Goal: Transaction & Acquisition: Purchase product/service

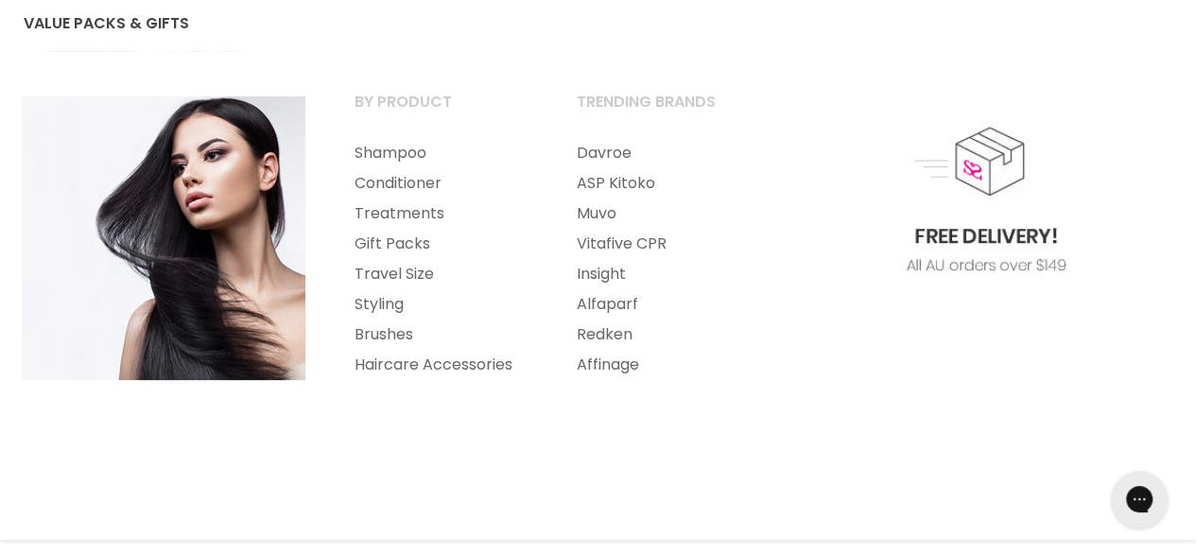
scroll to position [206, 0]
click at [380, 155] on link "Shampoo" at bounding box center [440, 153] width 218 height 30
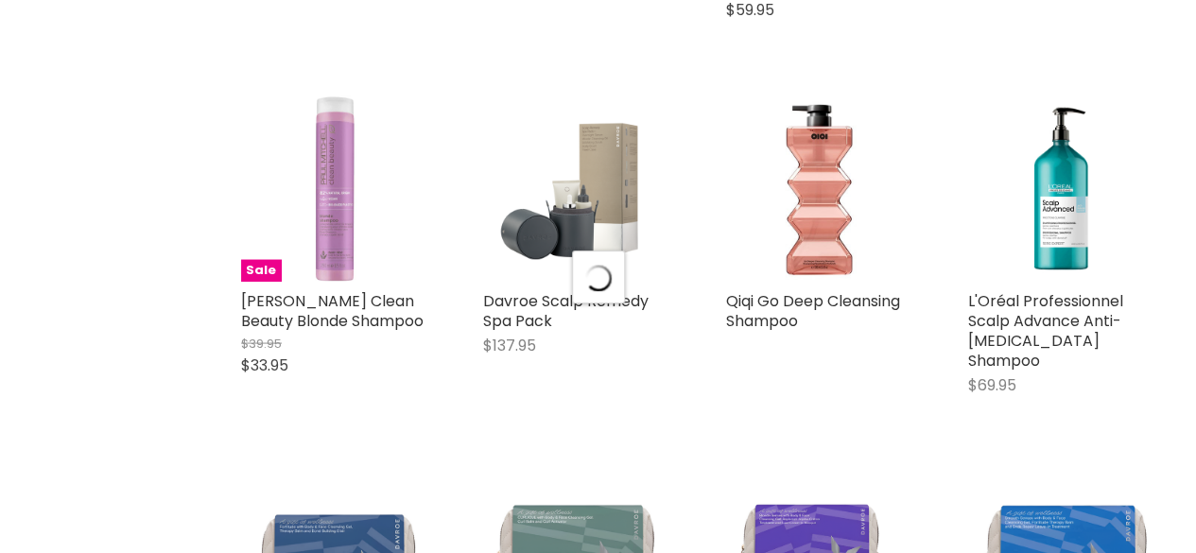
scroll to position [13148, 0]
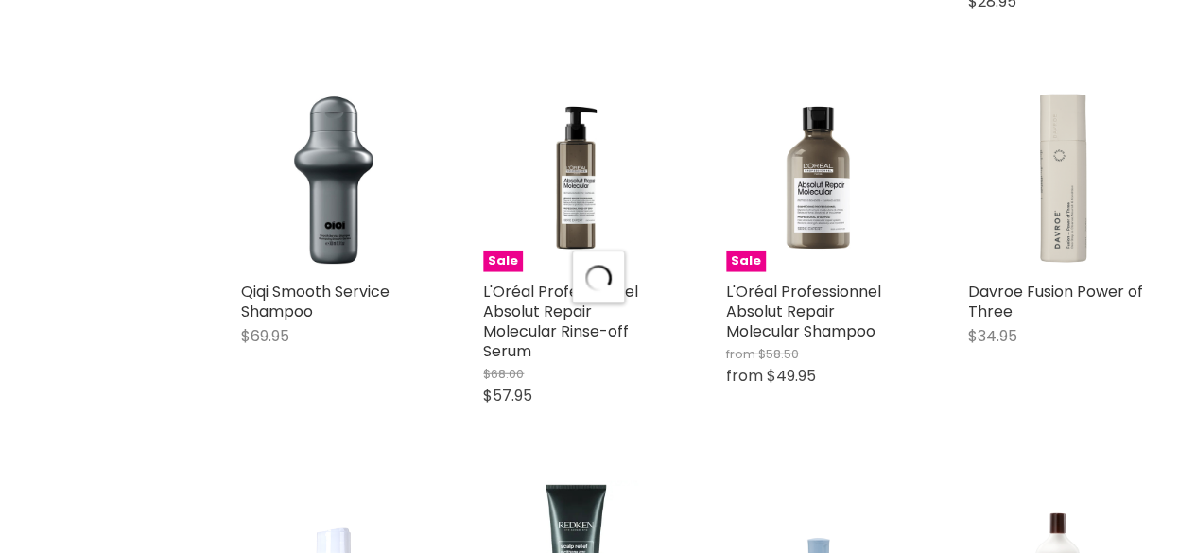
scroll to position [22154, 0]
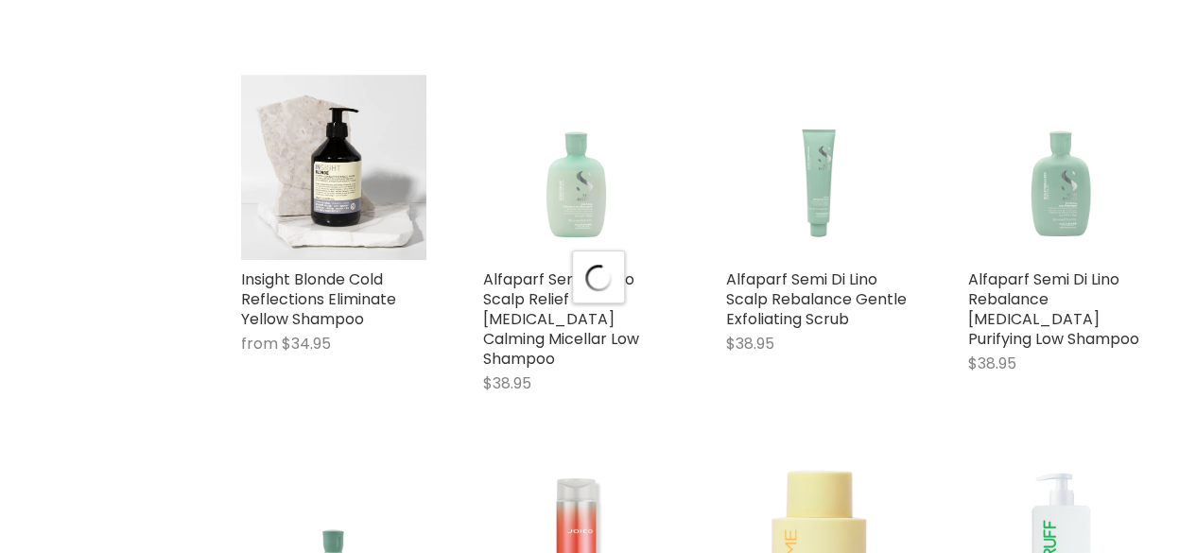
scroll to position [26528, 0]
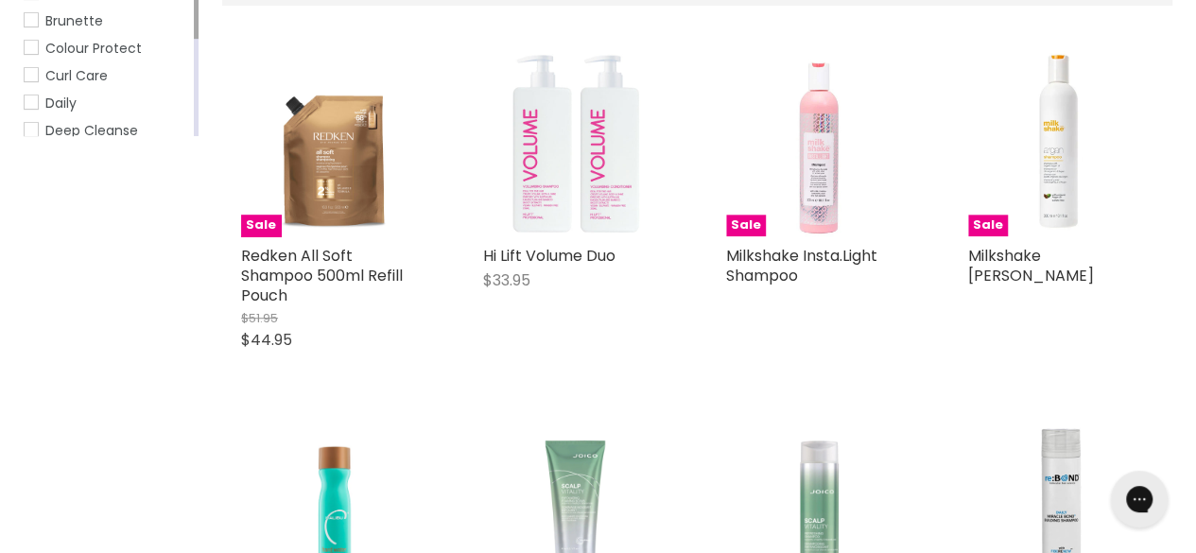
scroll to position [163, 0]
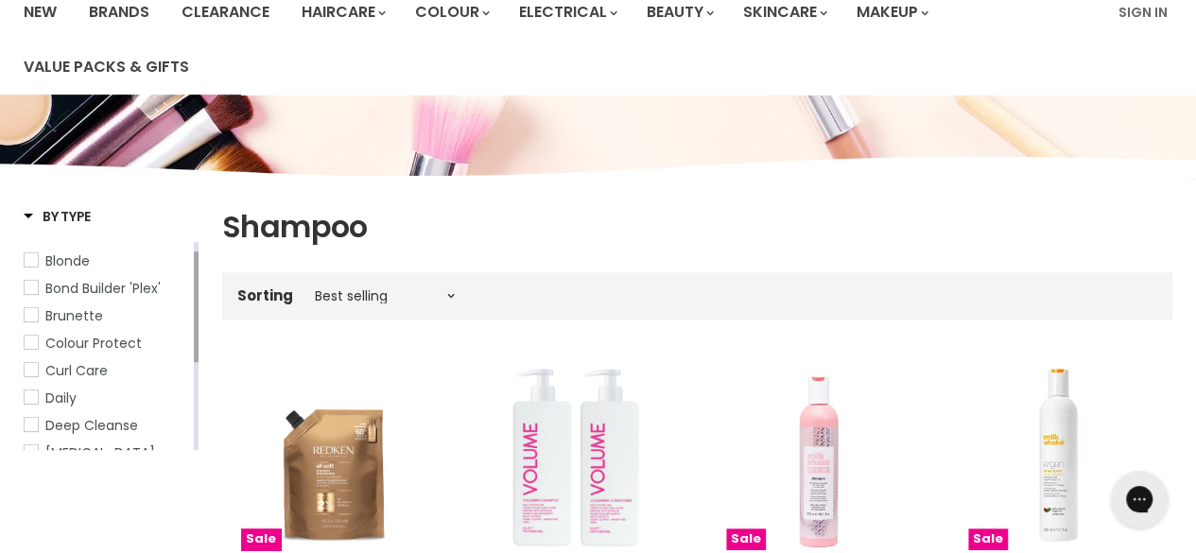
click at [26, 218] on span "By Type" at bounding box center [57, 216] width 67 height 19
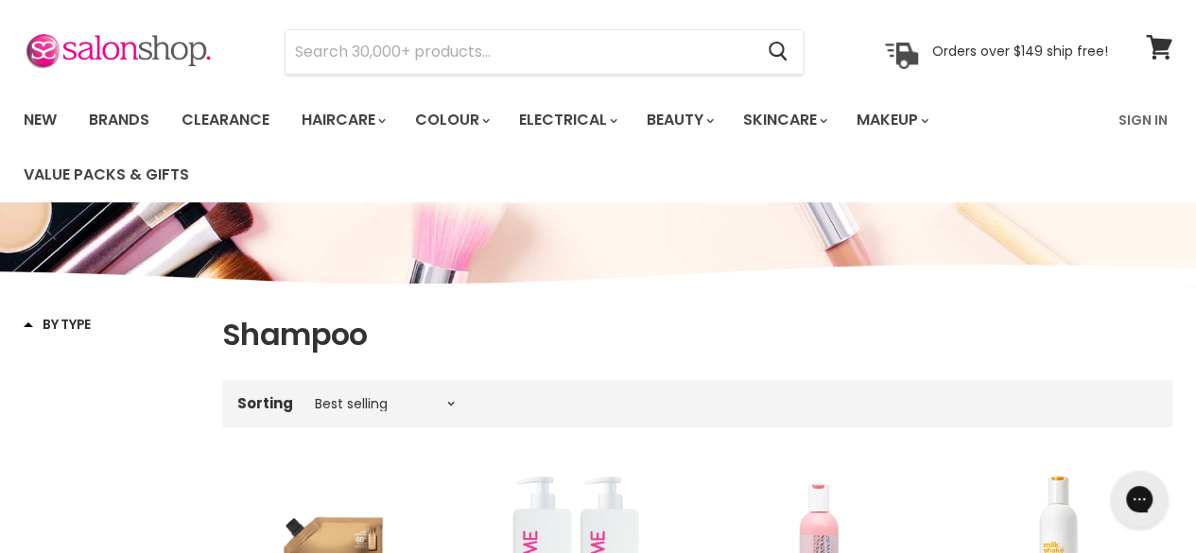
scroll to position [43, 0]
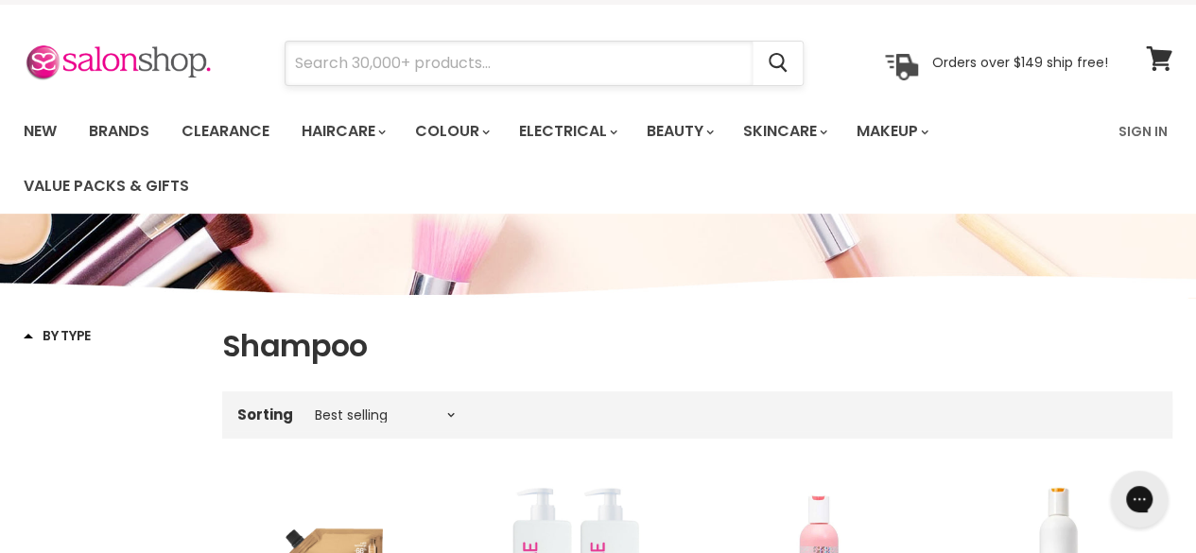
click at [331, 70] on input "Search" at bounding box center [518, 63] width 467 height 43
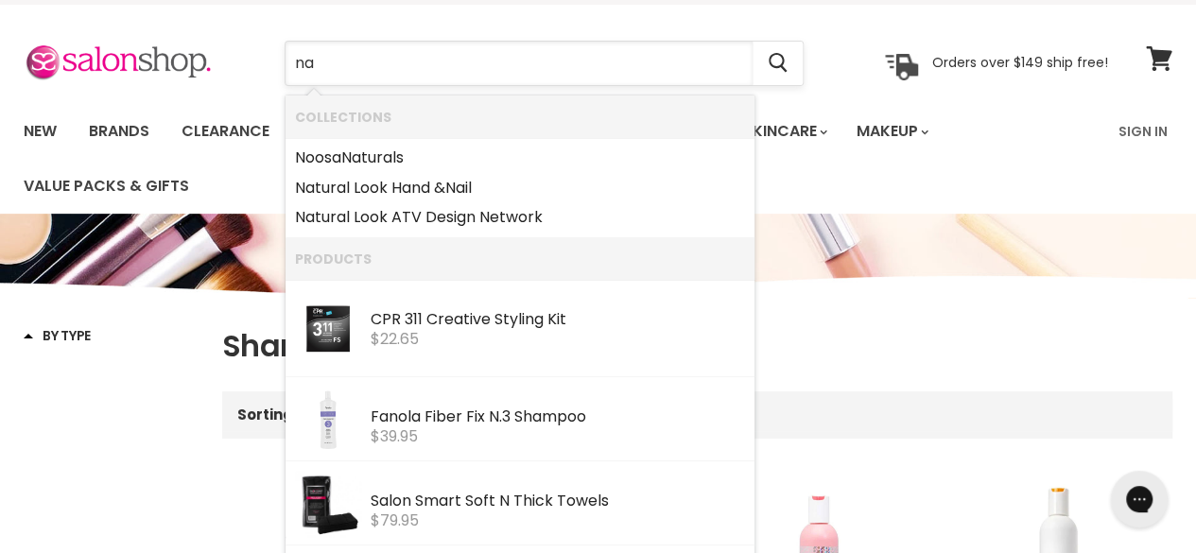
type input "nak"
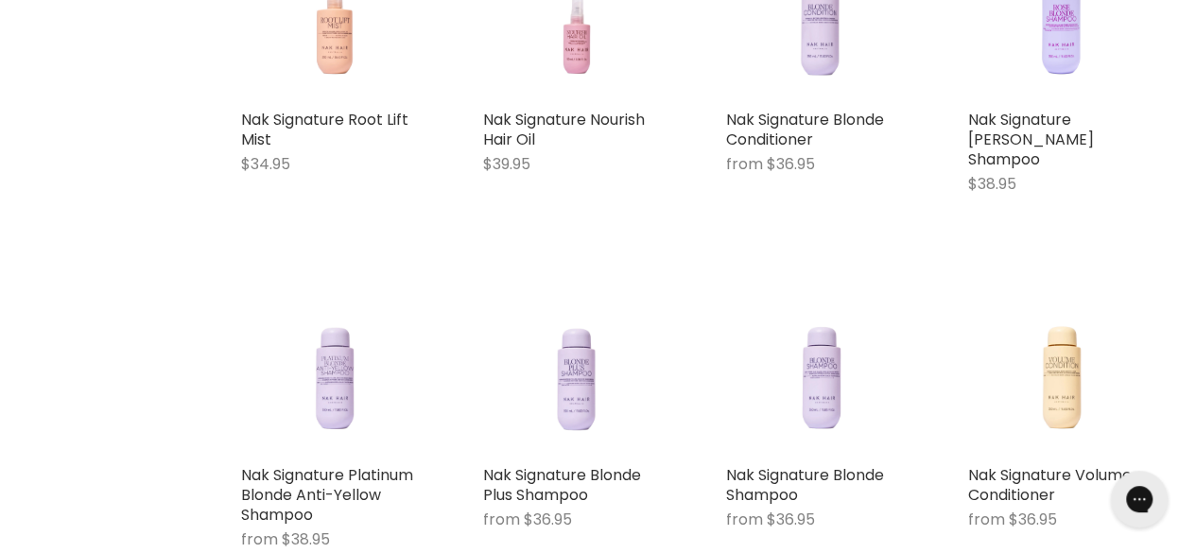
scroll to position [1588, 0]
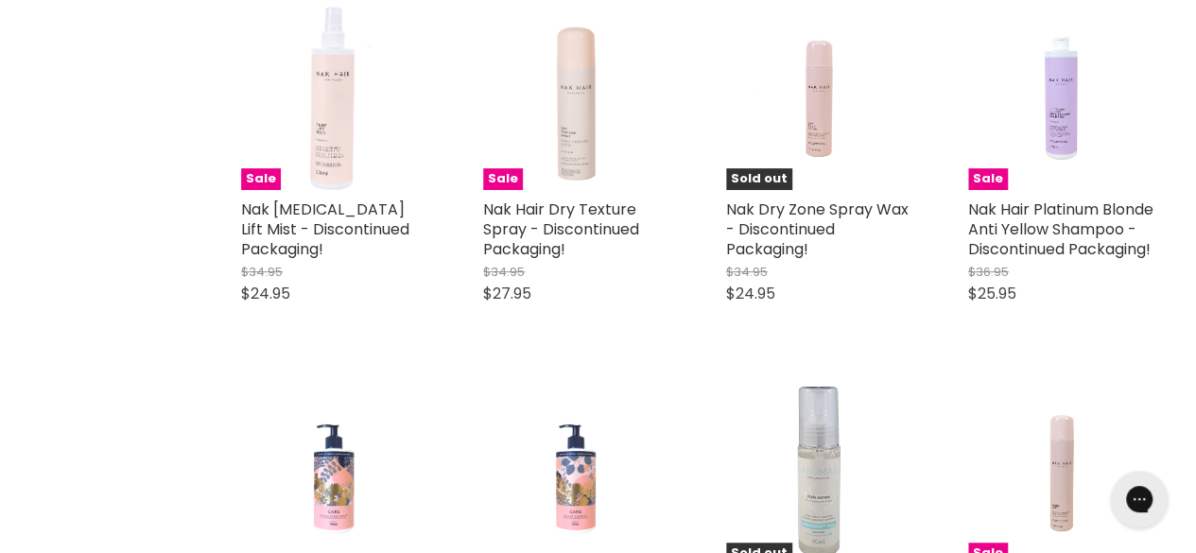
scroll to position [3918, 0]
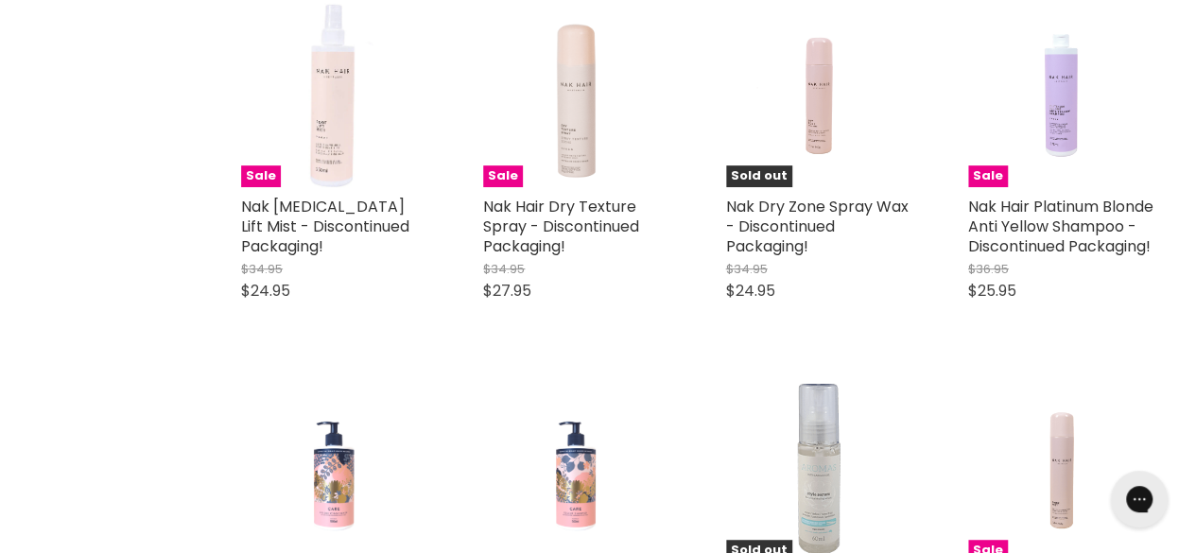
click at [1013, 302] on span "$25.95" at bounding box center [992, 291] width 48 height 22
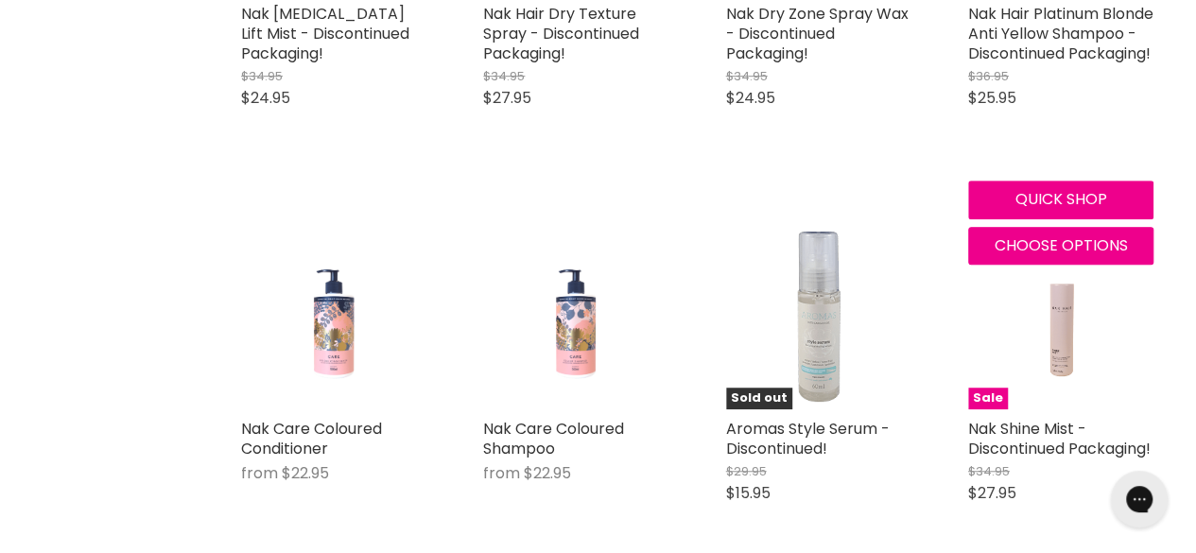
scroll to position [4110, 0]
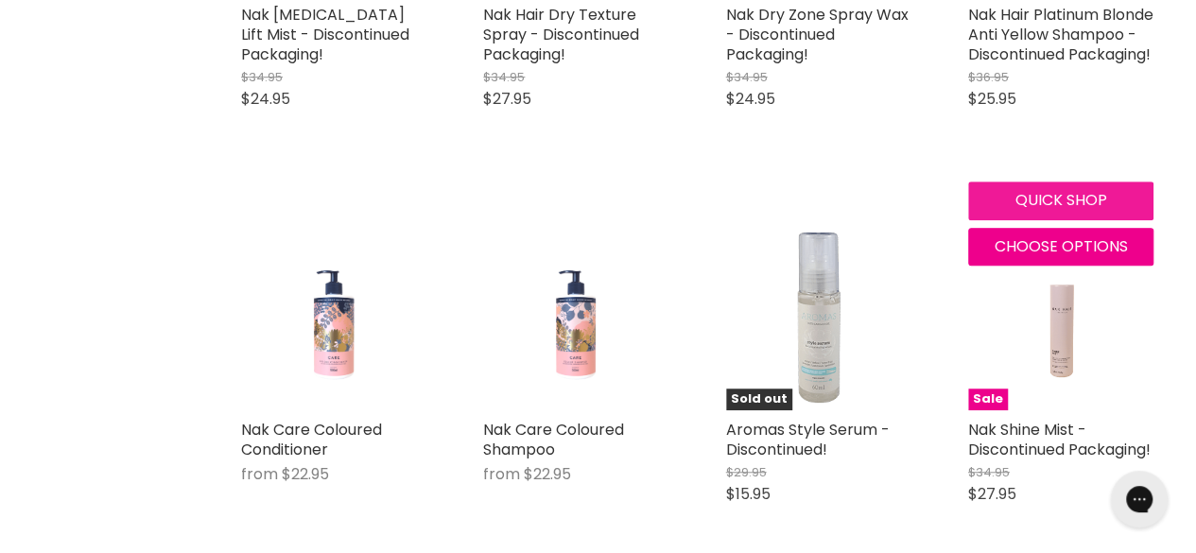
click at [1052, 219] on button "Quick shop" at bounding box center [1060, 200] width 185 height 38
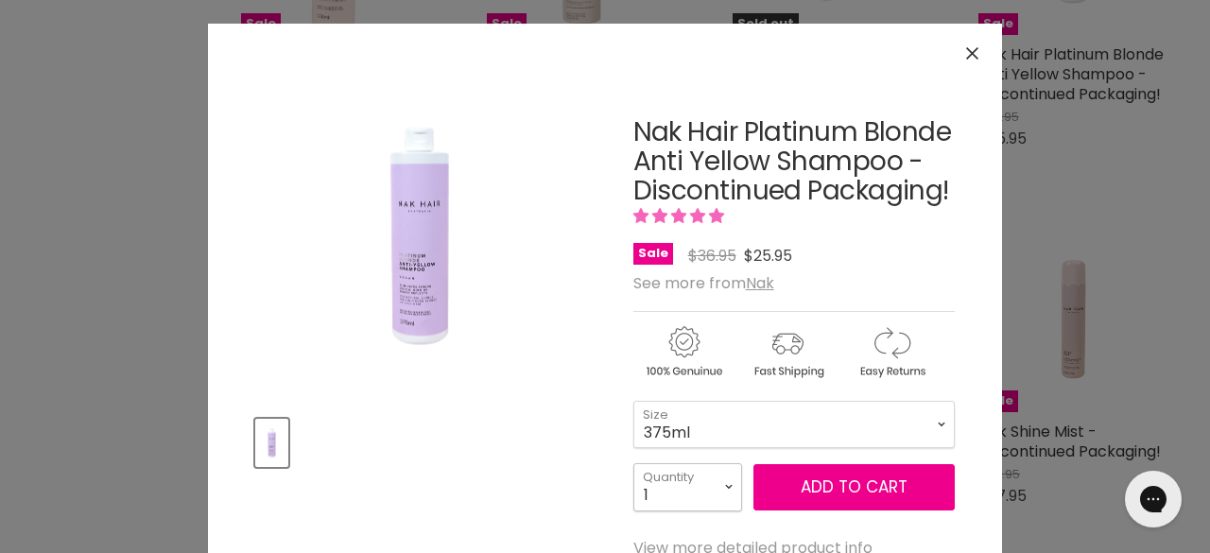
click at [709, 467] on select "1 2 3 4 5 6 7 8 9 10+" at bounding box center [687, 486] width 109 height 47
select select "2"
click at [633, 463] on select "1 2 3 4 5 6 7 8 9 10+" at bounding box center [687, 486] width 109 height 47
type input "2"
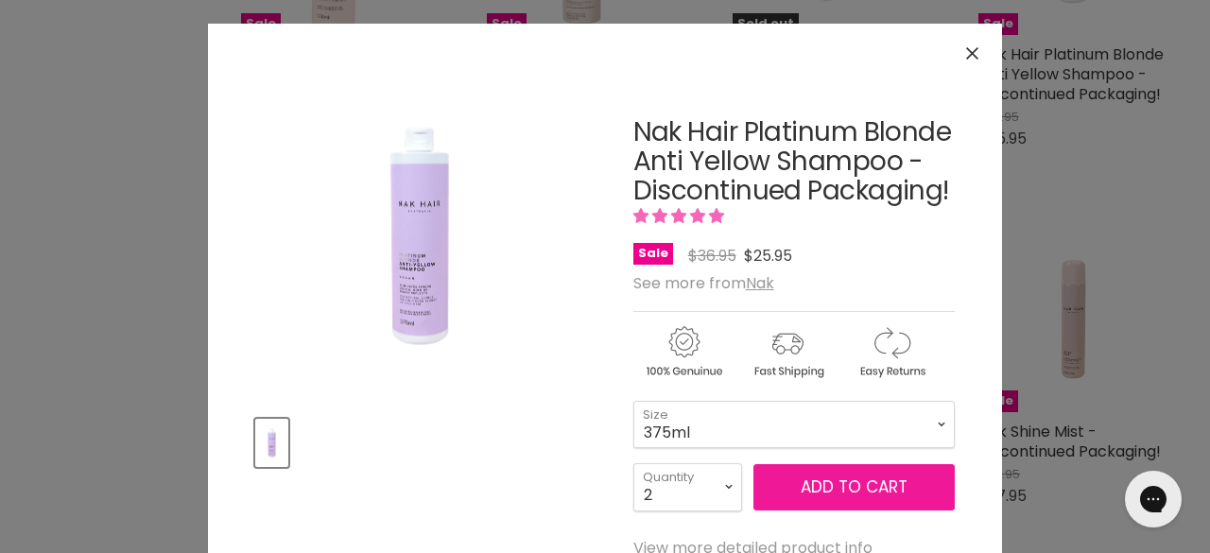
click at [828, 484] on span "Add to cart" at bounding box center [854, 486] width 107 height 23
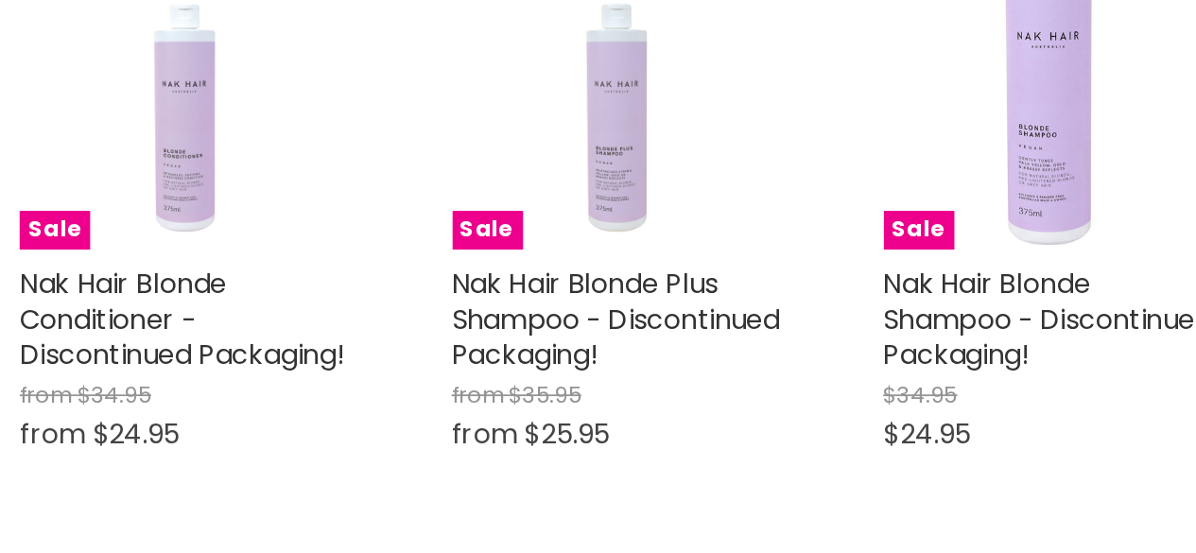
scroll to position [5075, 0]
